Goal: Navigation & Orientation: Find specific page/section

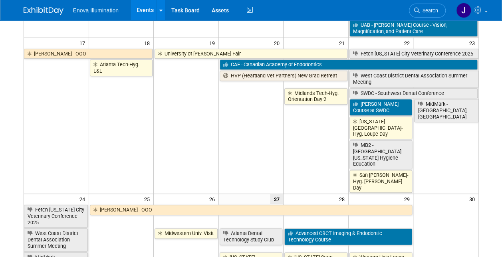
scroll to position [399, 0]
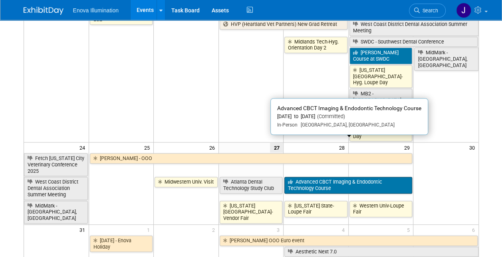
click at [323, 177] on link "Advanced CBCT Imaging & Endodontic Technology Course" at bounding box center [348, 185] width 128 height 16
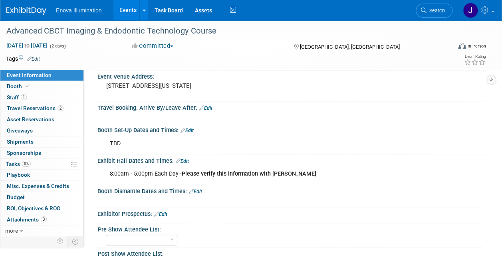
scroll to position [120, 0]
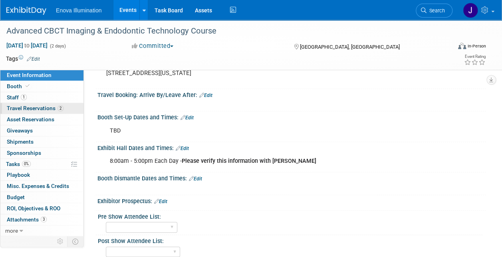
click at [24, 108] on span "Travel Reservations 2" at bounding box center [35, 108] width 57 height 6
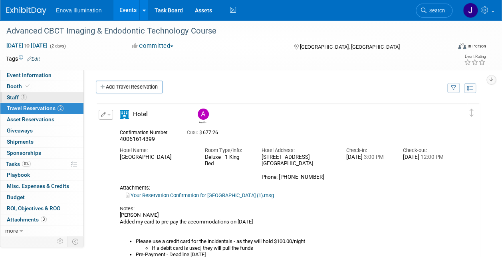
click at [13, 94] on span "Staff 1" at bounding box center [17, 97] width 20 height 6
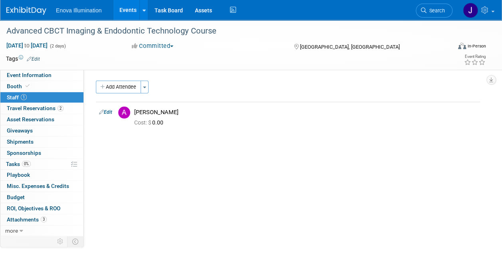
click at [18, 96] on span "Staff 1" at bounding box center [17, 97] width 20 height 6
click at [10, 87] on span "Booth" at bounding box center [19, 86] width 24 height 6
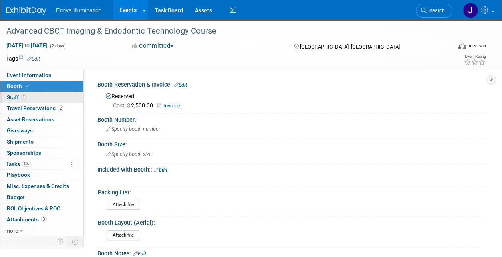
click at [16, 96] on span "Staff 1" at bounding box center [17, 97] width 20 height 6
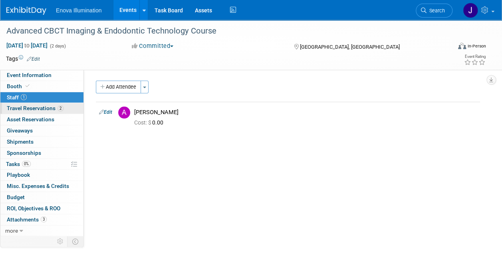
click at [20, 106] on span "Travel Reservations 2" at bounding box center [35, 108] width 57 height 6
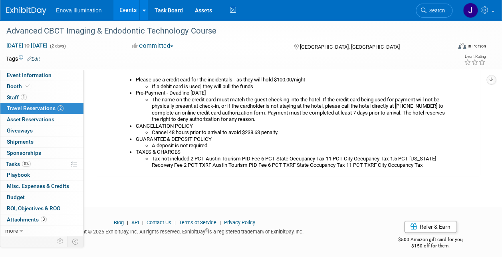
scroll to position [400, 0]
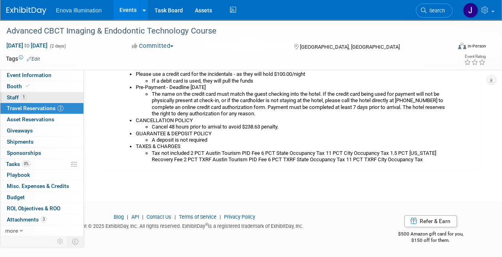
click at [12, 96] on span "Staff 1" at bounding box center [17, 97] width 20 height 6
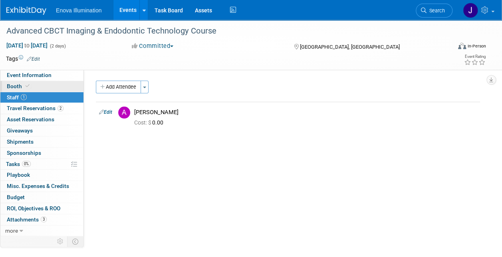
click at [10, 83] on span "Booth" at bounding box center [19, 86] width 24 height 6
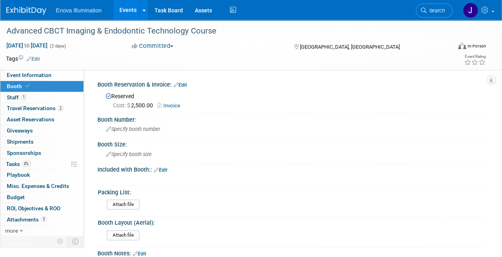
click at [125, 12] on link "Events" at bounding box center [127, 10] width 29 height 20
